Goal: Navigation & Orientation: Find specific page/section

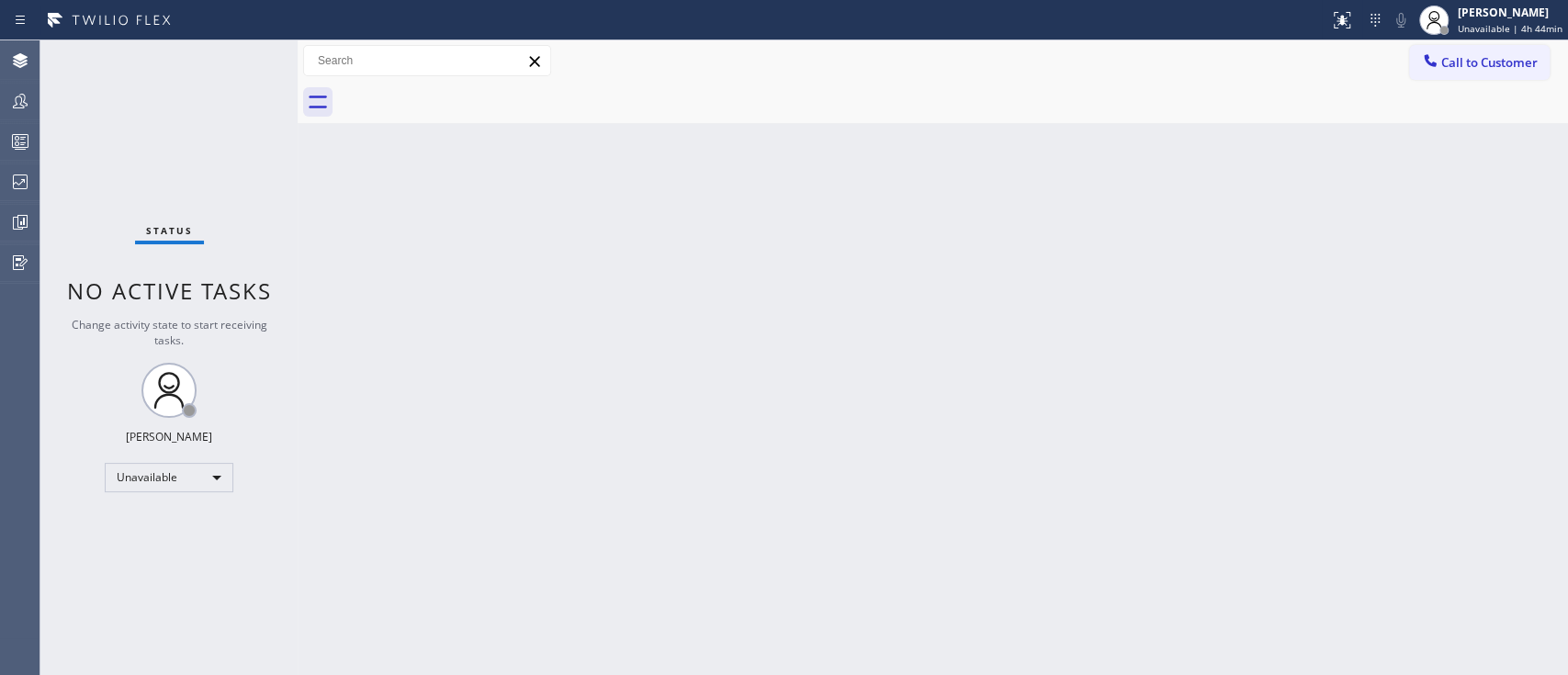
click at [902, 180] on div "Back to Dashboard Change Sender ID Customers Technicians Select a contact Outbo…" at bounding box center [932, 358] width 1270 height 634
click at [19, 176] on icon at bounding box center [20, 182] width 22 height 22
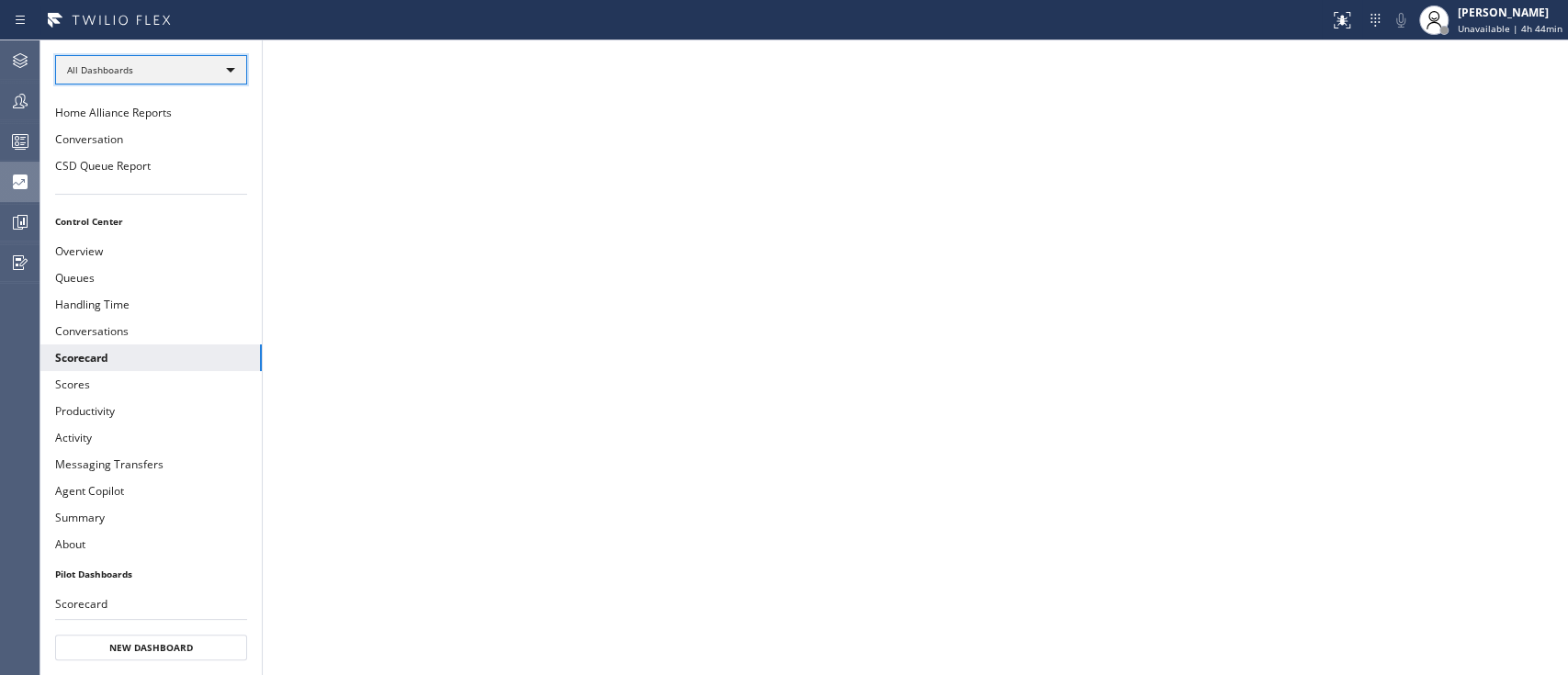
click at [171, 66] on div "All Dashboards" at bounding box center [150, 70] width 192 height 30
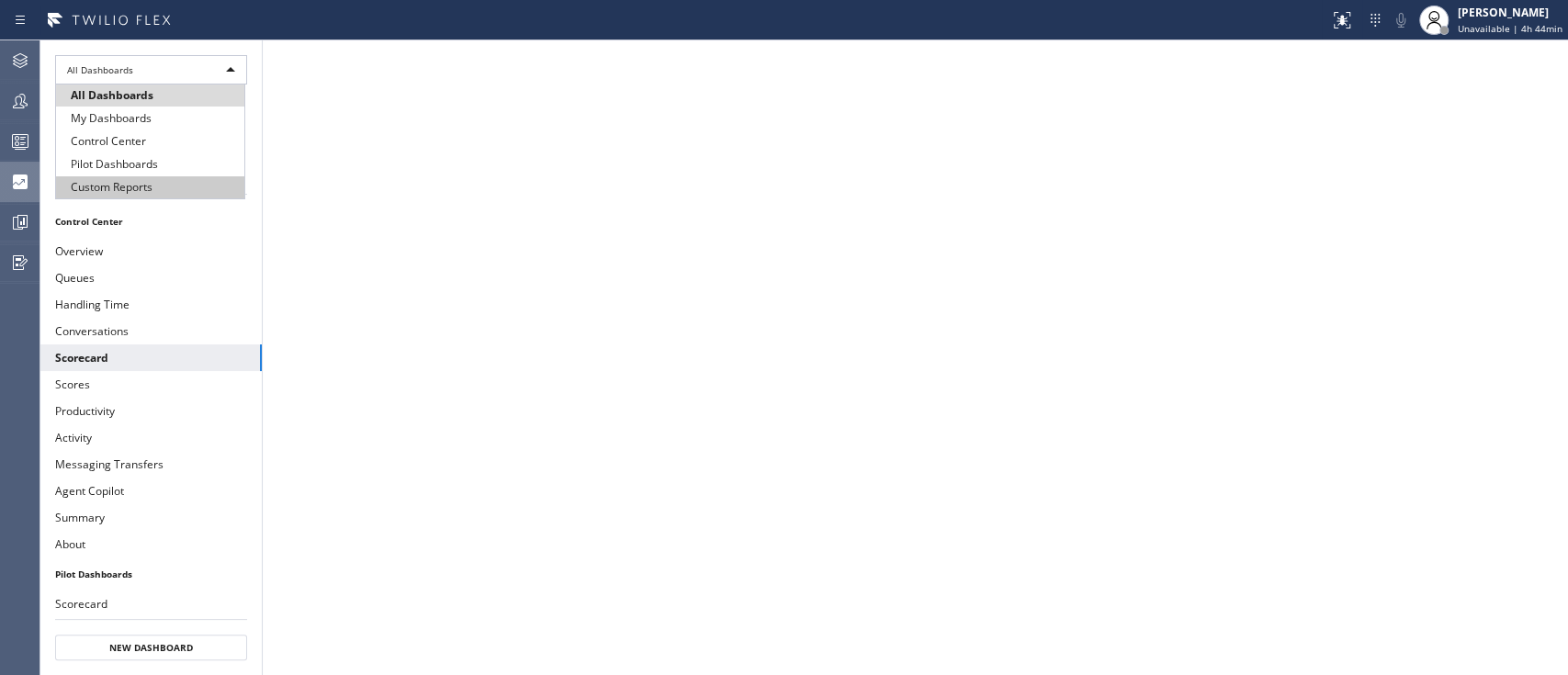
click at [174, 179] on li "Custom Reports" at bounding box center [149, 187] width 188 height 22
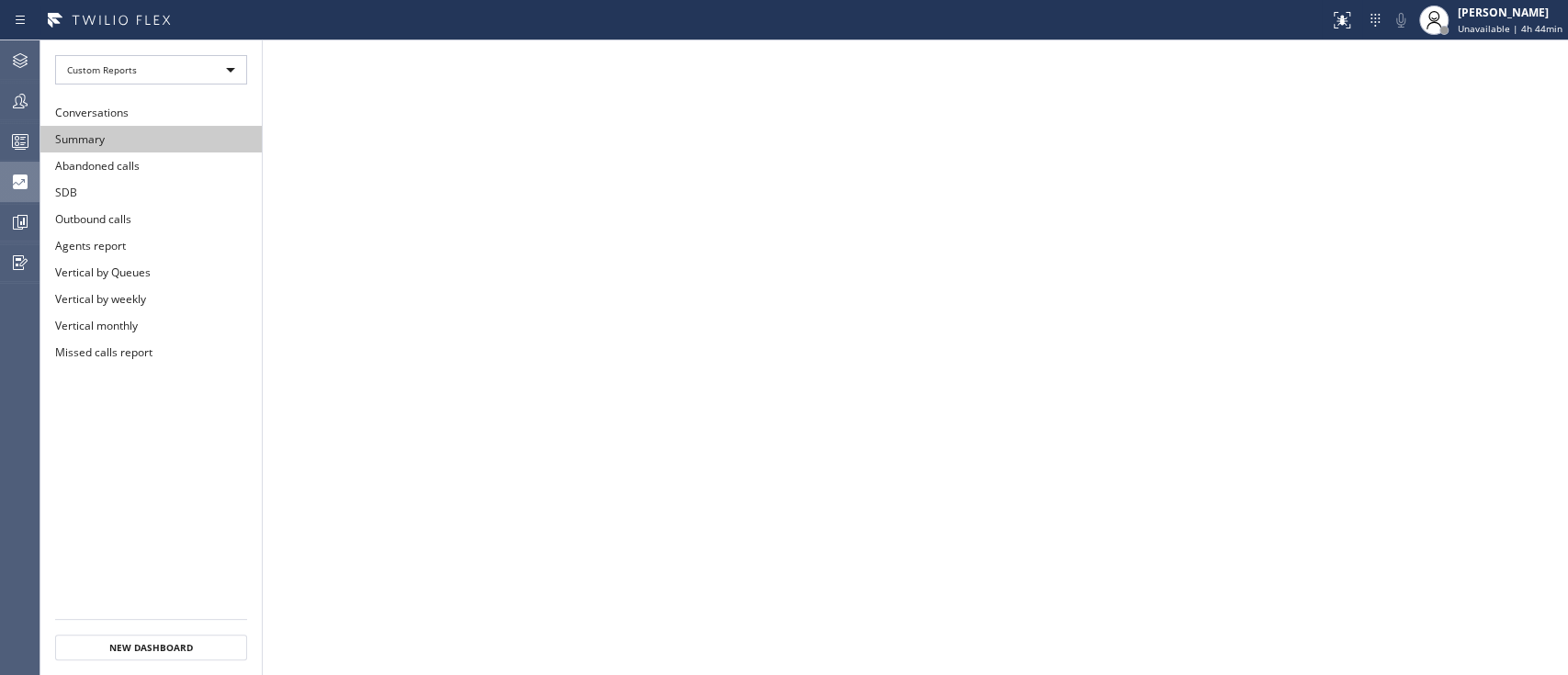
click at [168, 137] on button "Summary" at bounding box center [151, 139] width 222 height 27
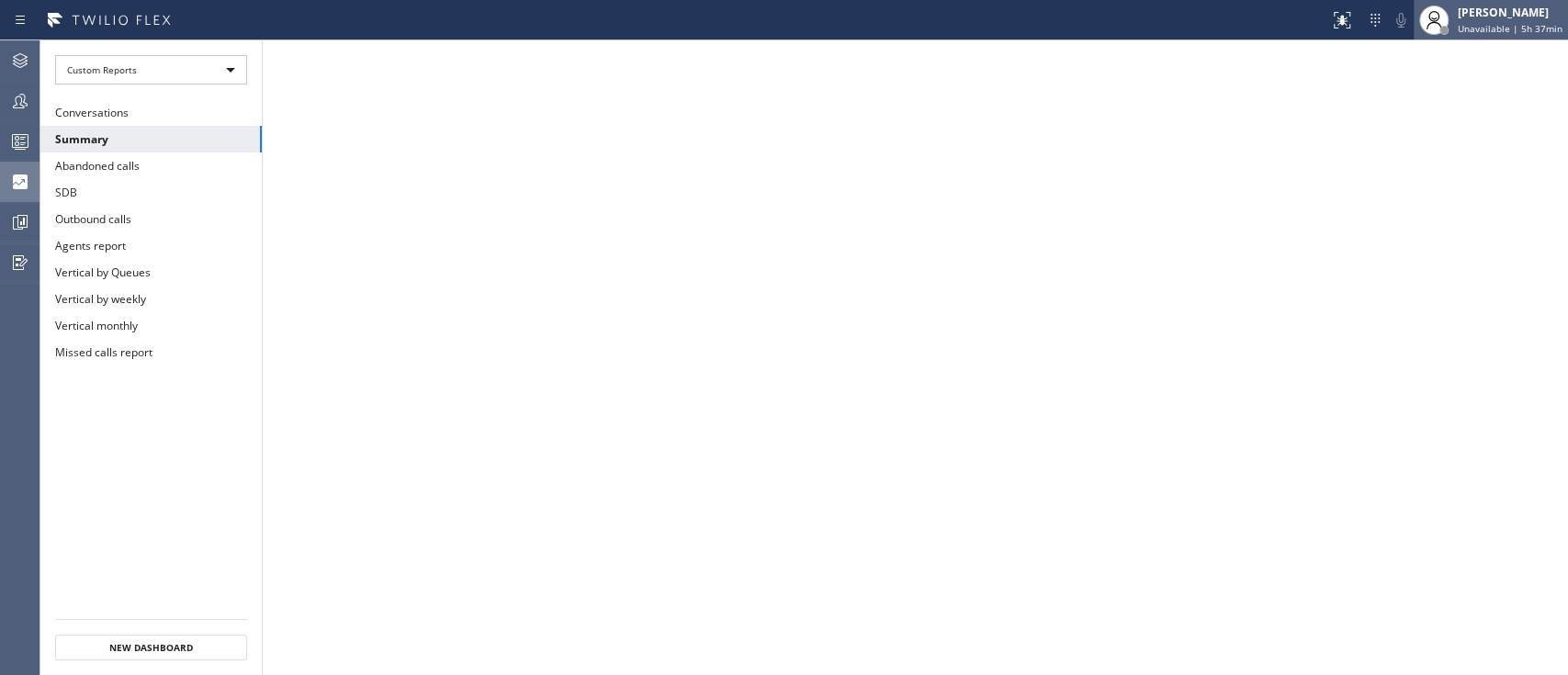
click at [1495, 33] on span "Unavailable | 5h 37min" at bounding box center [1509, 28] width 104 height 13
click at [1458, 26] on span "Unavailable | 5h 44min" at bounding box center [1509, 28] width 104 height 13
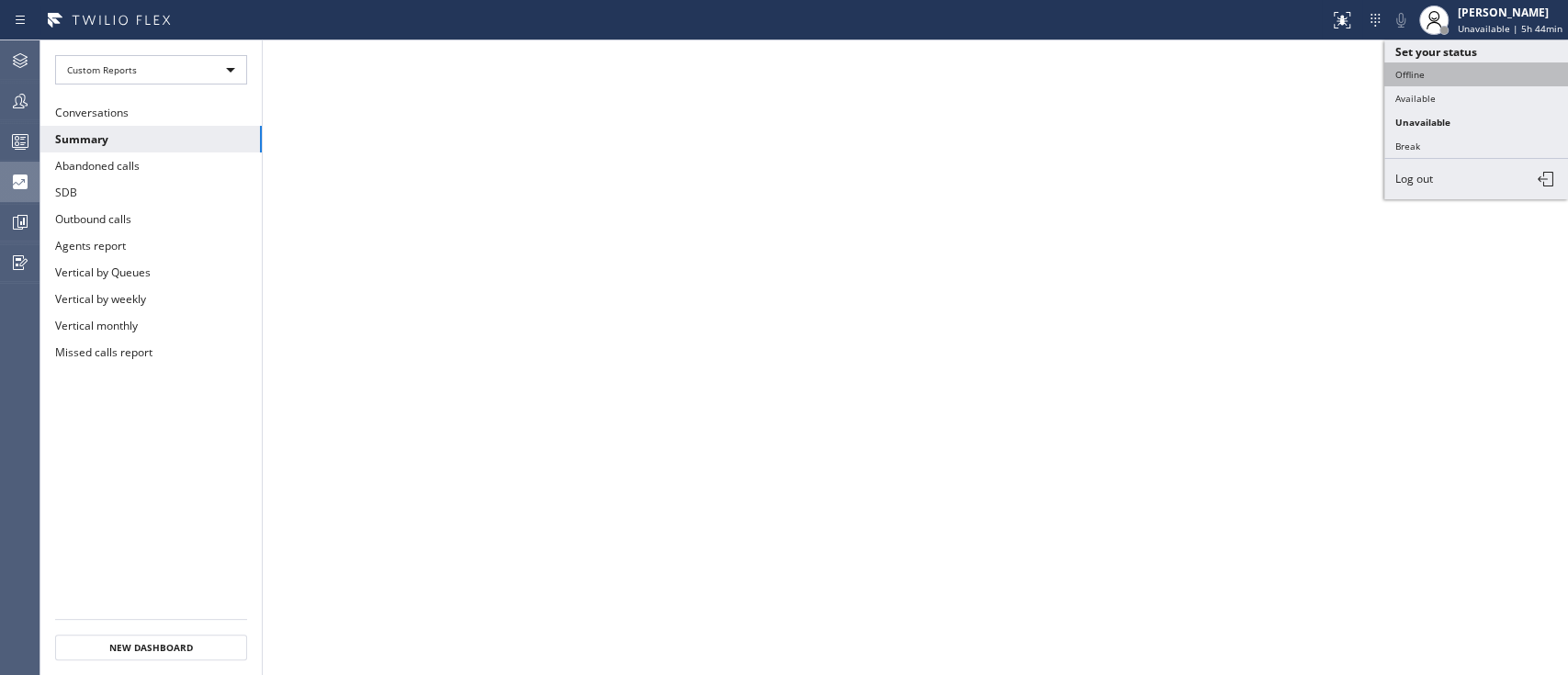
click at [1447, 68] on button "Offline" at bounding box center [1476, 75] width 184 height 24
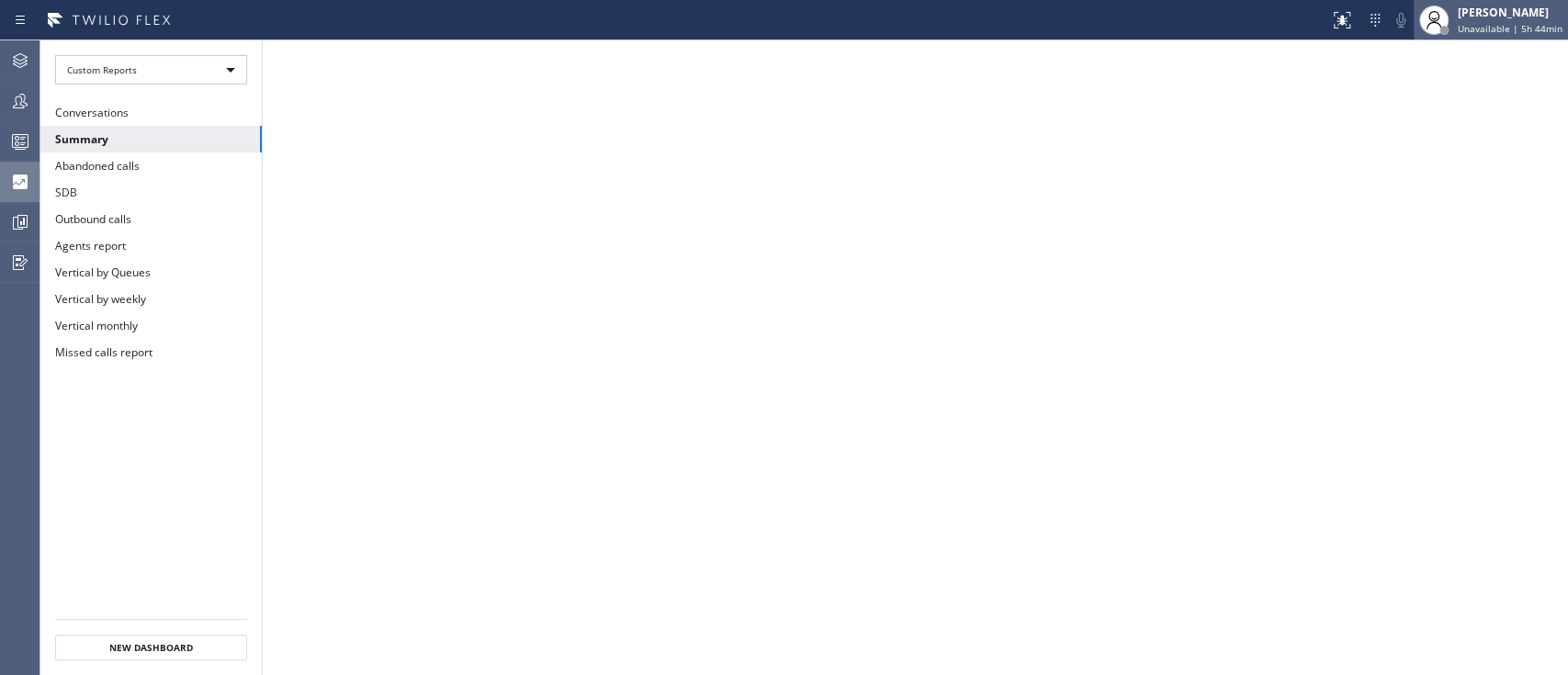
click at [1516, 20] on div "[PERSON_NAME] Unavailable | 5h 44min" at bounding box center [1510, 20] width 114 height 32
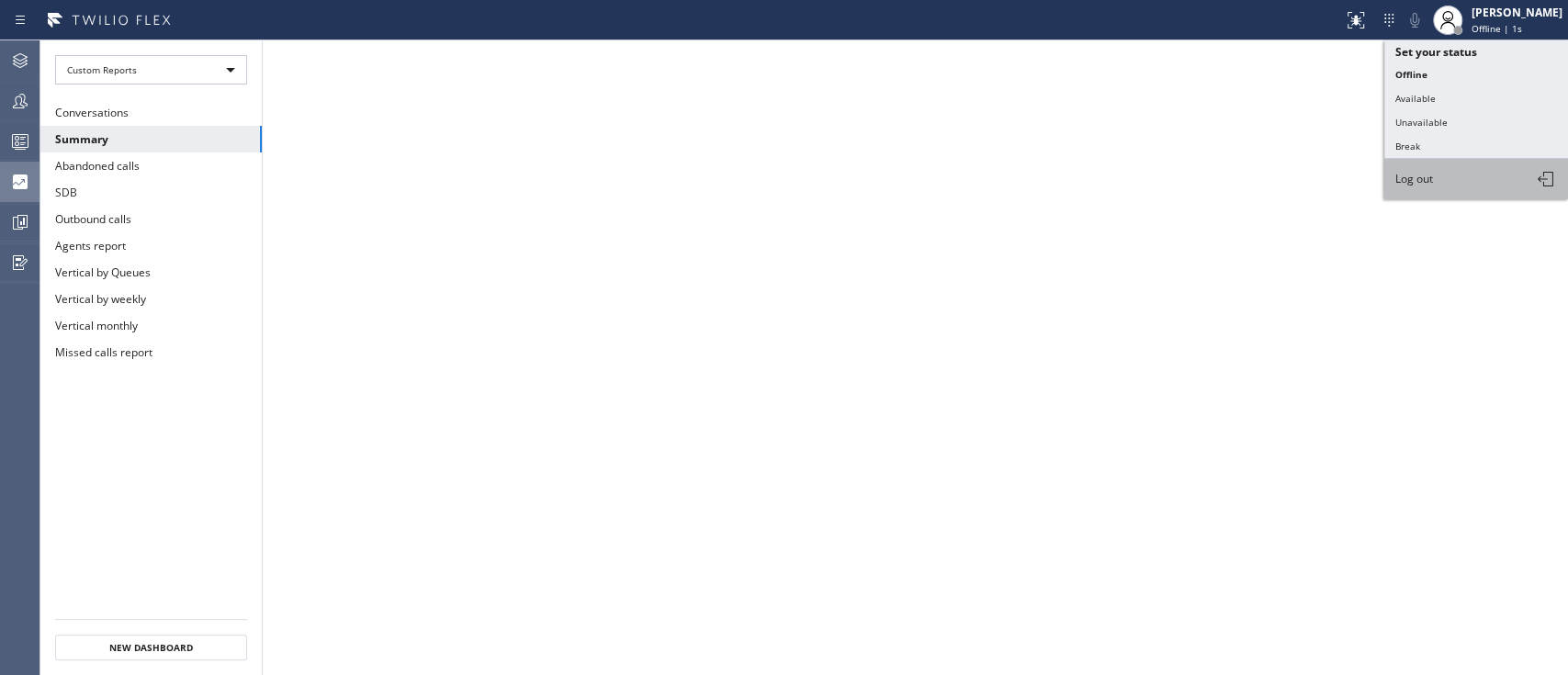
click at [1458, 170] on button "Log out" at bounding box center [1476, 179] width 184 height 41
